Goal: Task Accomplishment & Management: Use online tool/utility

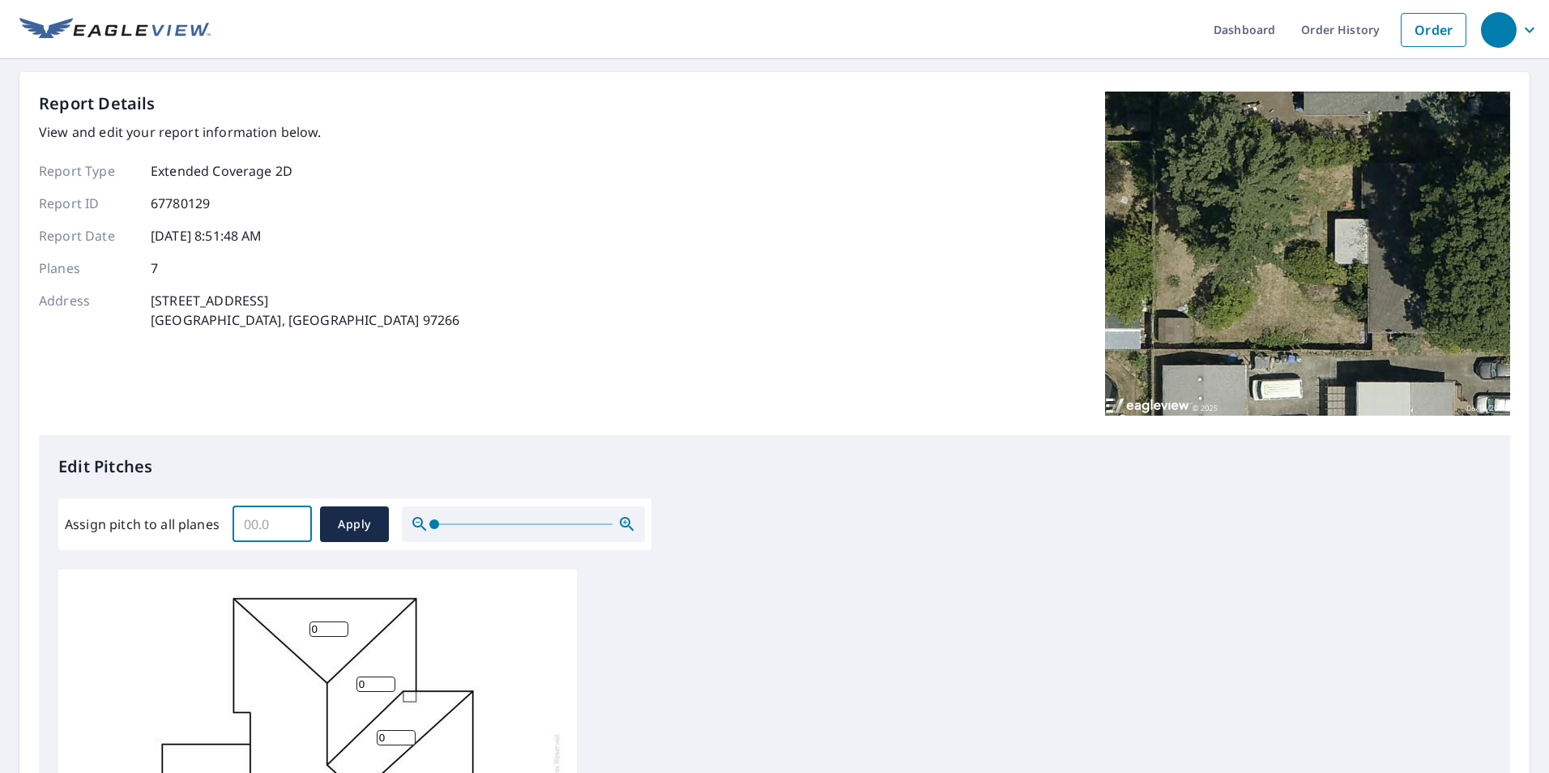
click at [274, 516] on input "Assign pitch to all planes" at bounding box center [272, 524] width 79 height 45
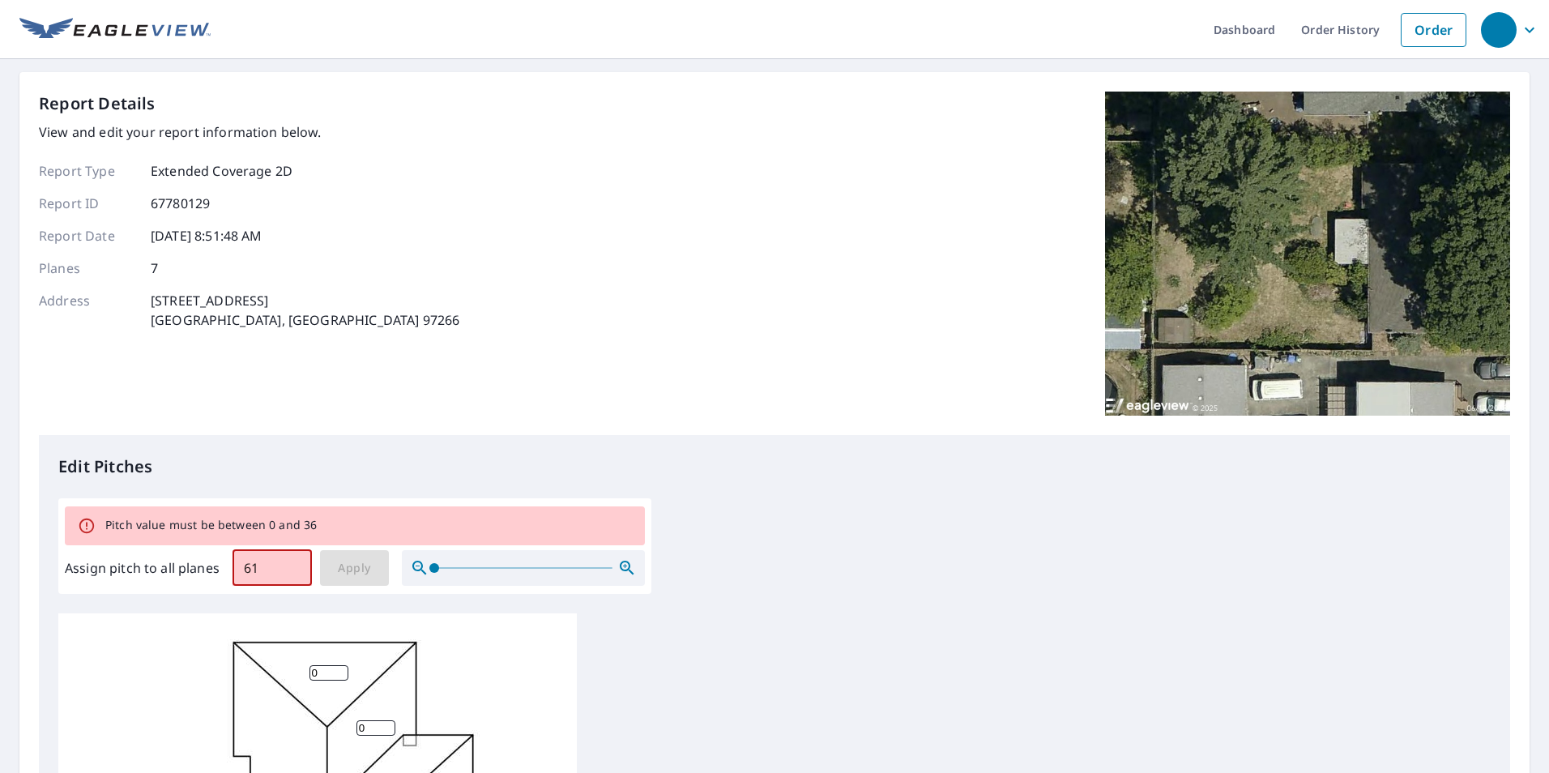
type input "6"
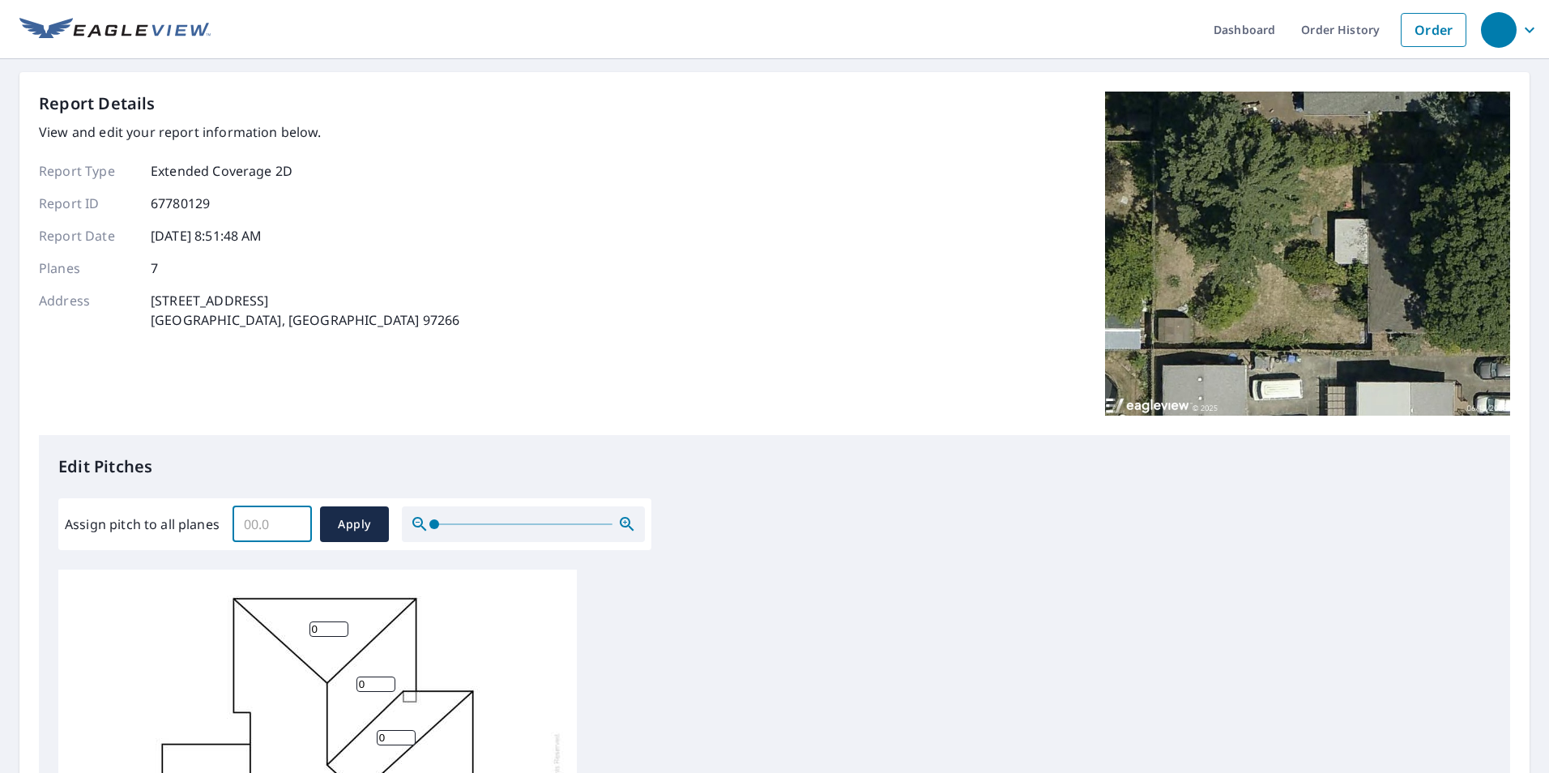
click at [280, 523] on input "Assign pitch to all planes" at bounding box center [272, 524] width 79 height 45
type input "6"
type input "4.1"
click at [342, 522] on span "Apply" at bounding box center [354, 524] width 43 height 20
type input "4.1"
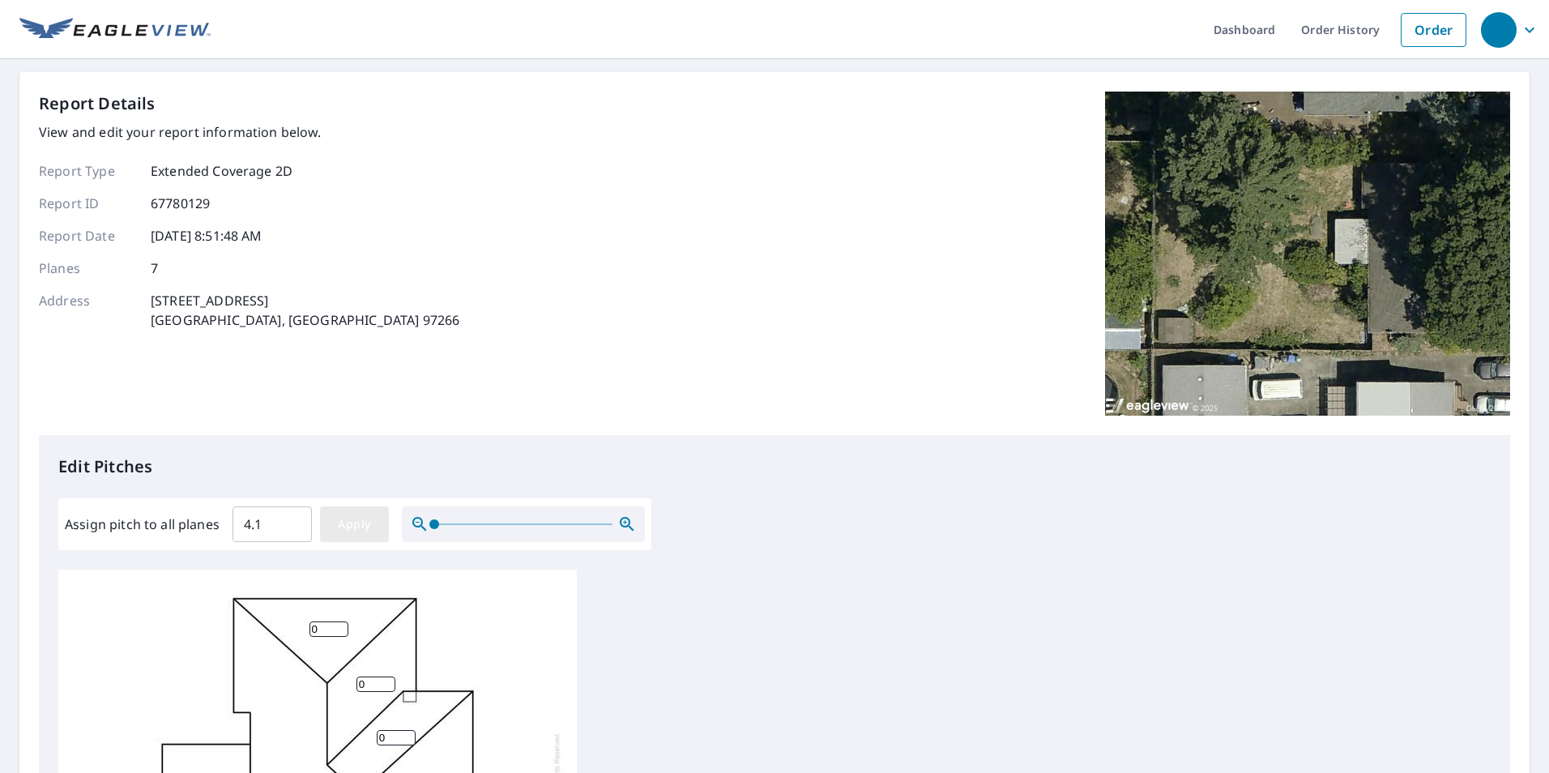
type input "4.1"
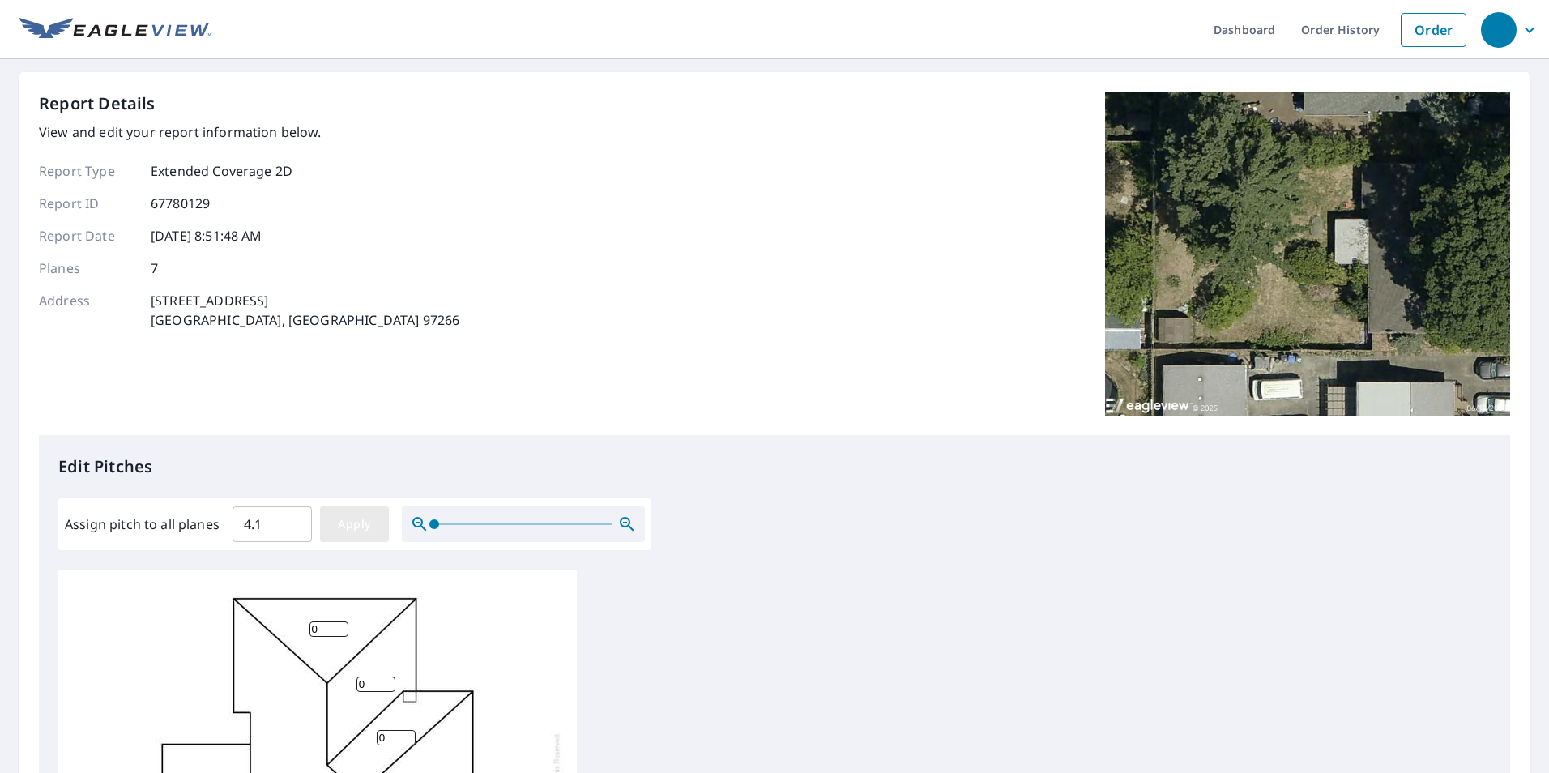
type input "4.1"
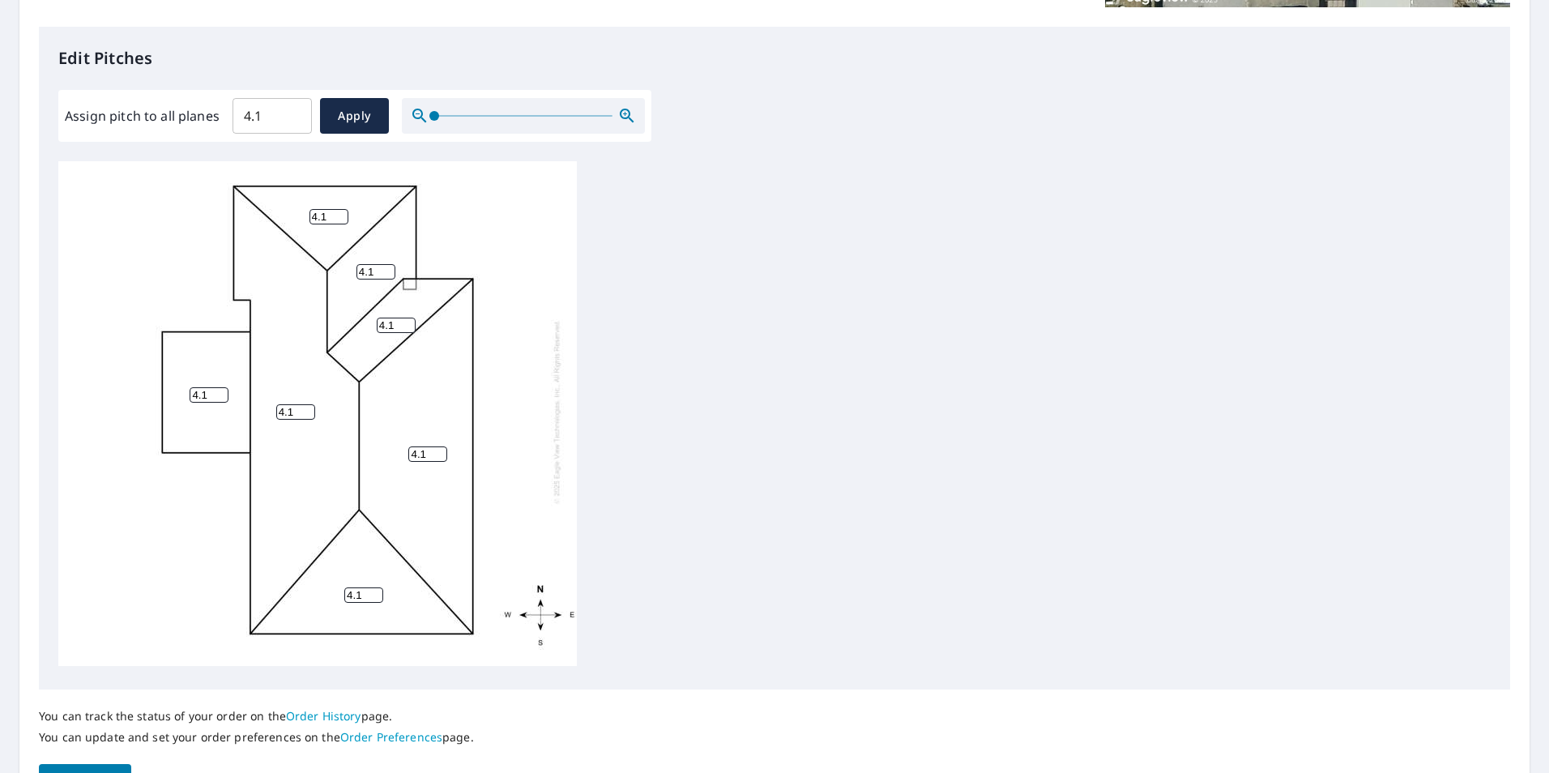
scroll to position [509, 0]
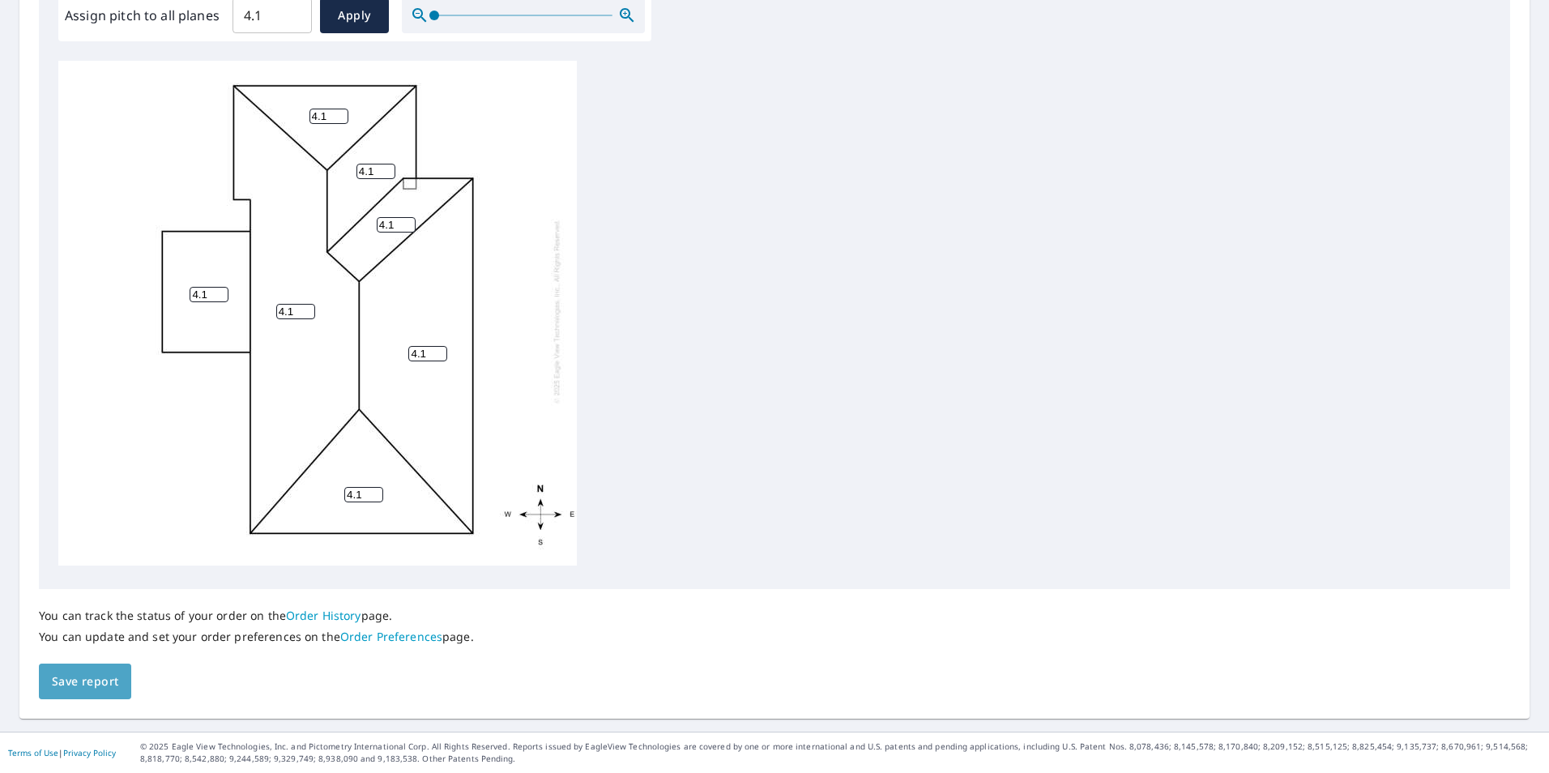
click at [94, 685] on span "Save report" at bounding box center [85, 682] width 66 height 20
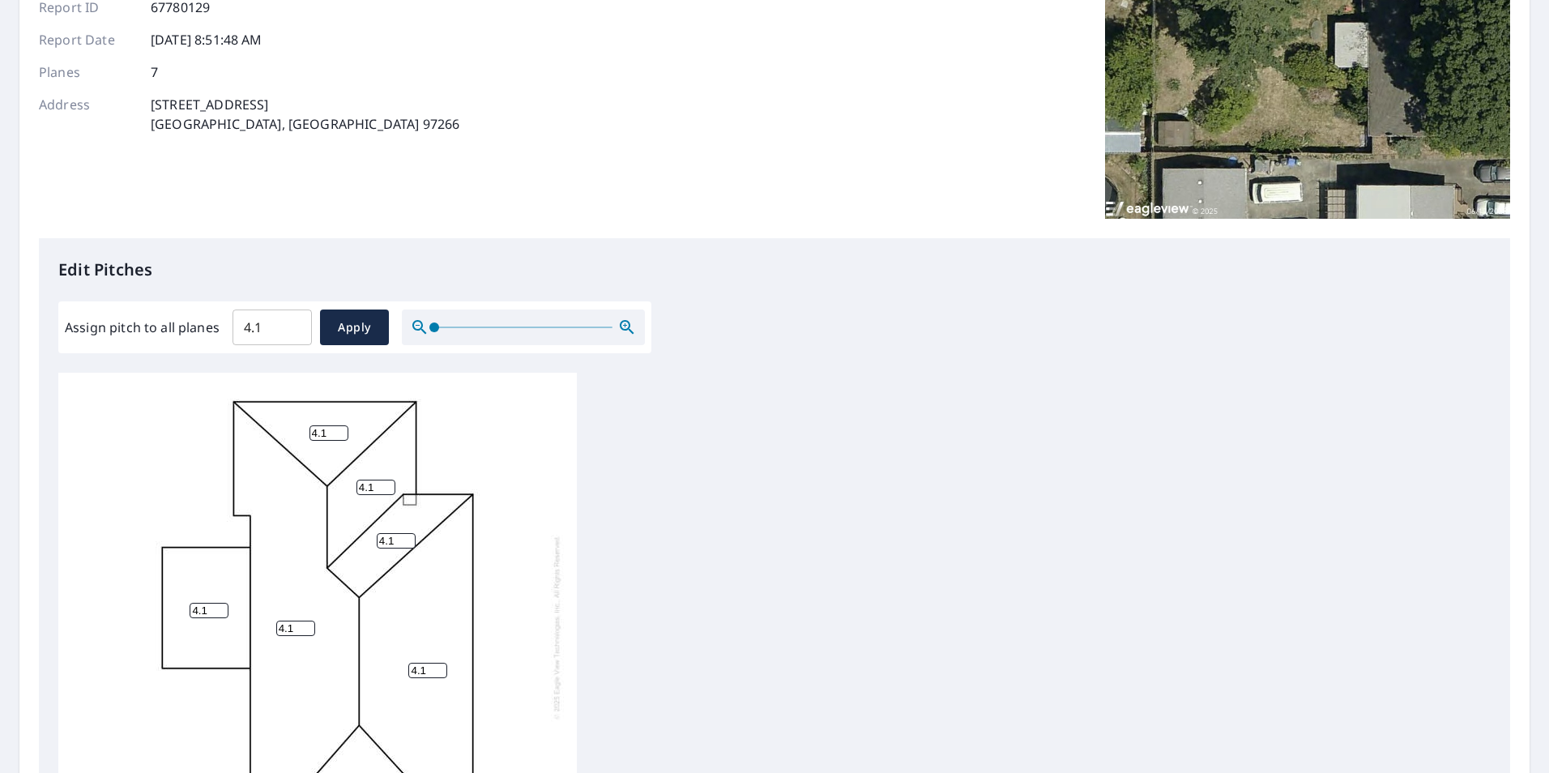
scroll to position [0, 0]
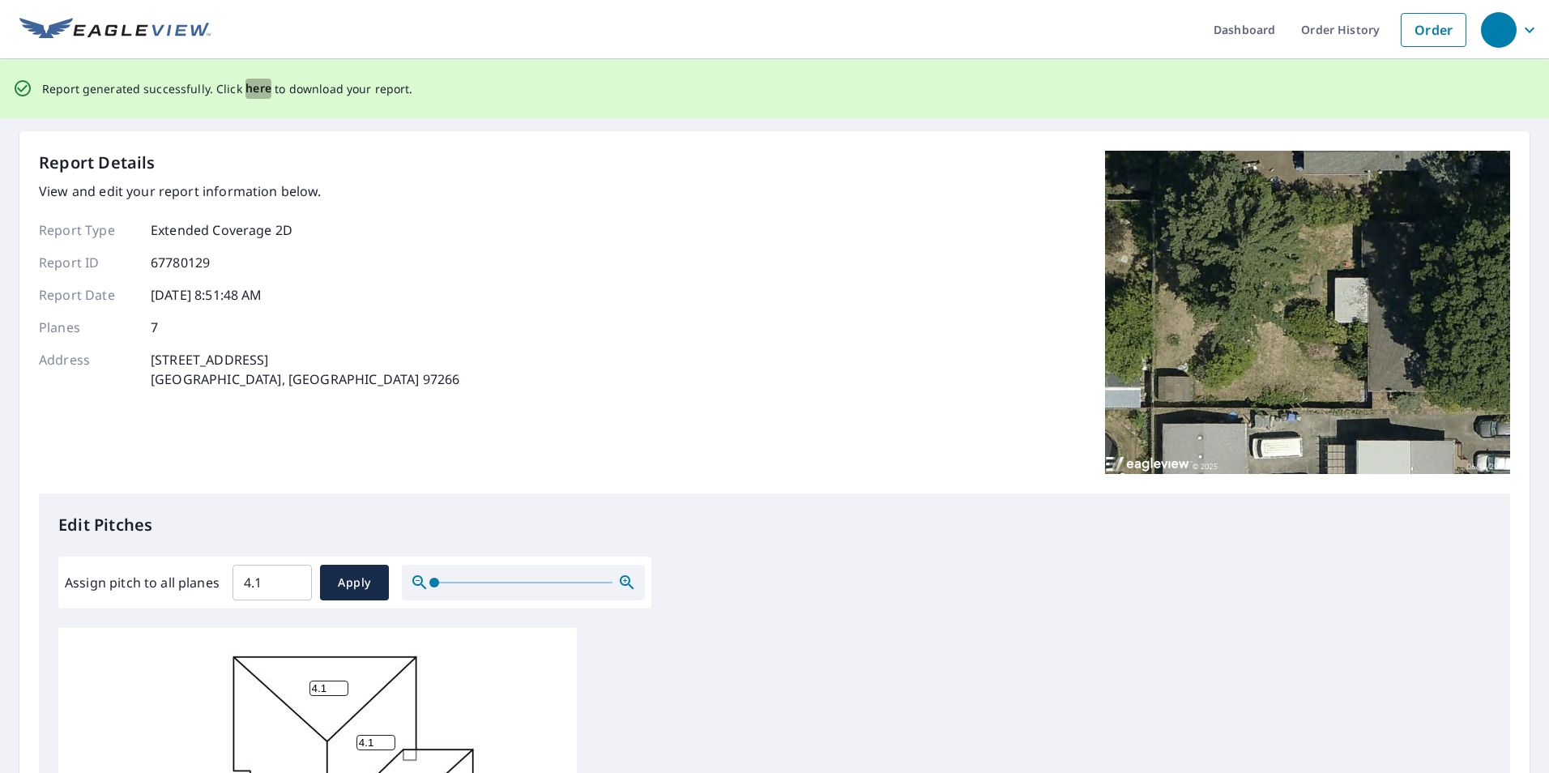
click at [250, 89] on span "here" at bounding box center [259, 89] width 27 height 20
